Goal: Information Seeking & Learning: Learn about a topic

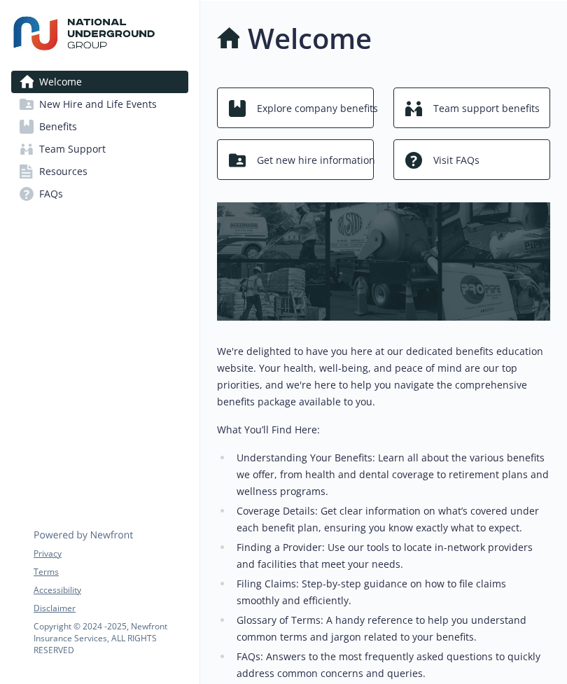
click at [48, 121] on span "Benefits" at bounding box center [58, 127] width 38 height 22
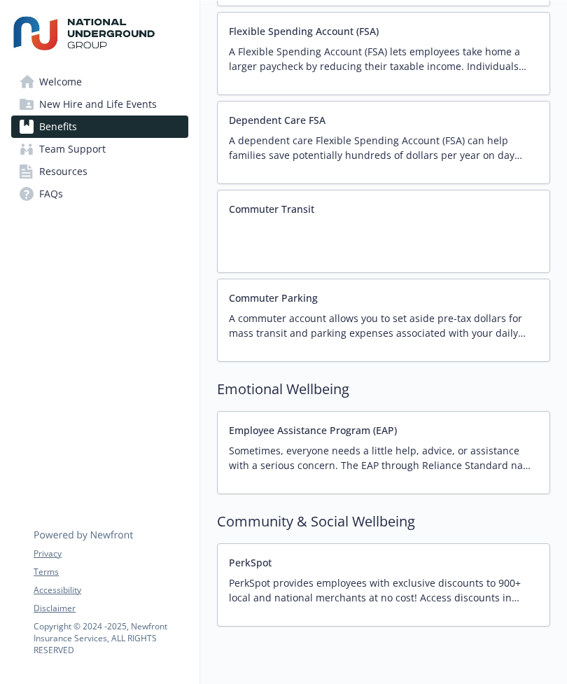
scroll to position [1738, 0]
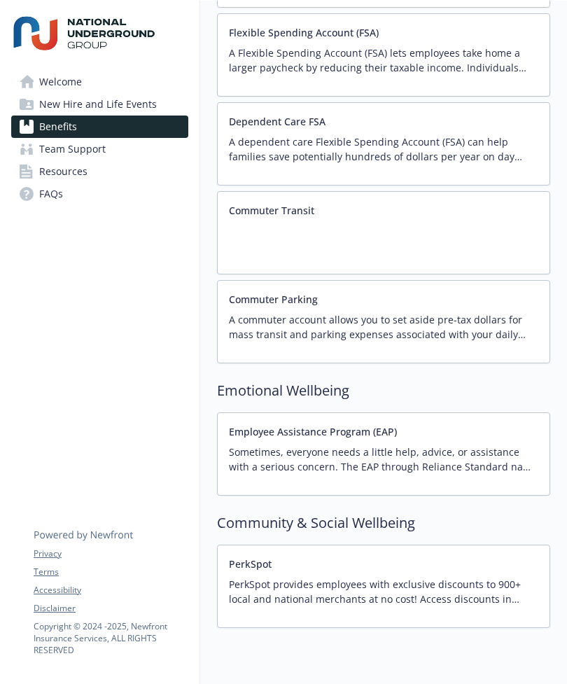
click at [59, 79] on span "Welcome" at bounding box center [60, 82] width 43 height 22
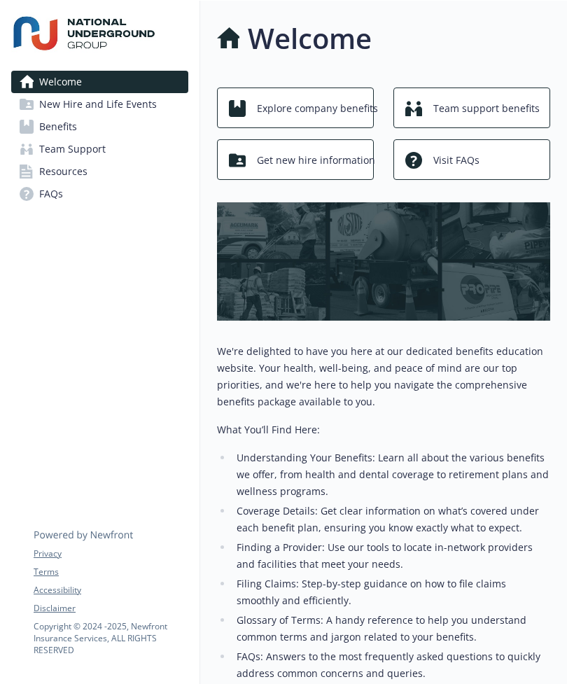
click at [326, 109] on span "Explore company benefits" at bounding box center [317, 108] width 121 height 27
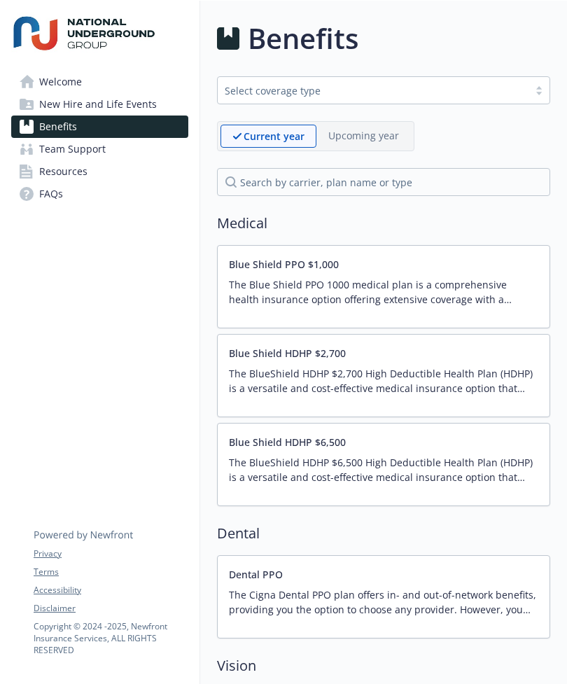
click at [52, 73] on span "Welcome" at bounding box center [60, 82] width 43 height 22
click at [43, 195] on span "FAQs" at bounding box center [51, 194] width 24 height 22
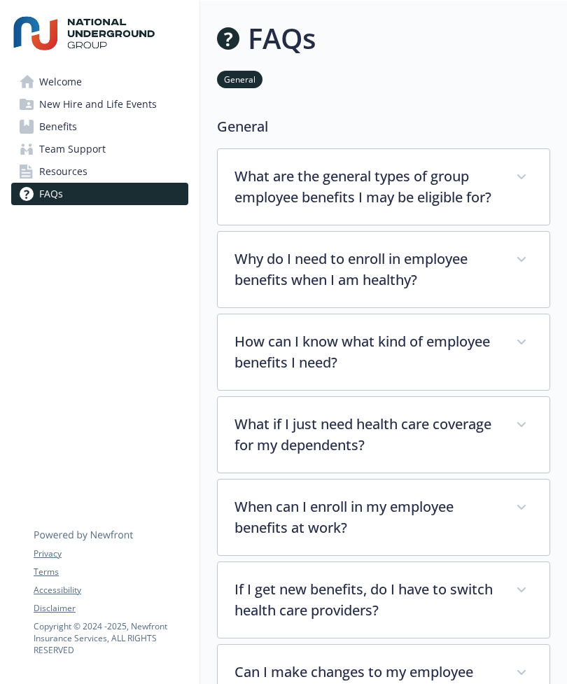
scroll to position [-1, 0]
